Goal: Information Seeking & Learning: Find specific page/section

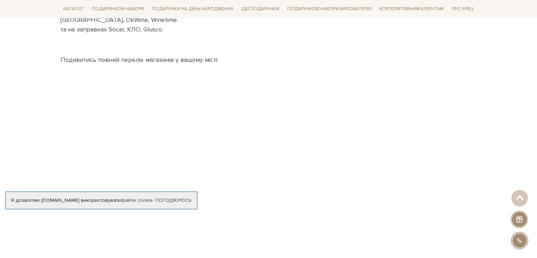
scroll to position [212, 0]
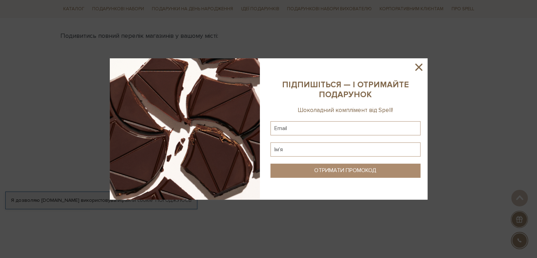
click at [417, 66] on icon at bounding box center [419, 67] width 12 height 12
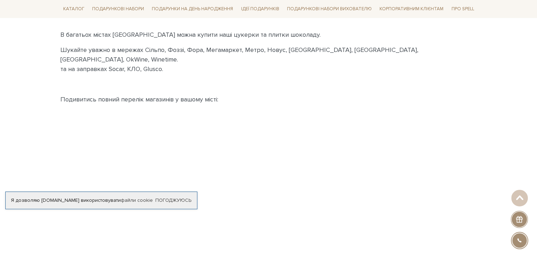
scroll to position [141, 0]
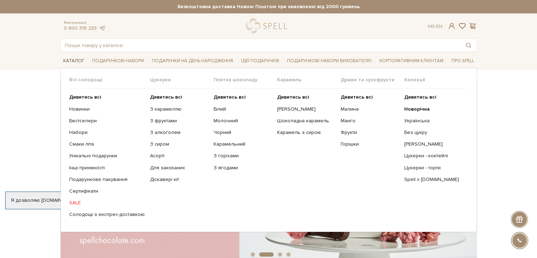
click at [71, 61] on link "Каталог" at bounding box center [73, 60] width 27 height 11
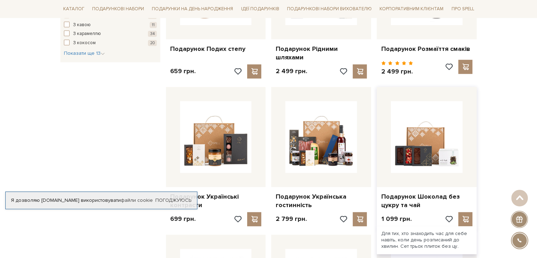
scroll to position [494, 0]
